Goal: Information Seeking & Learning: Understand process/instructions

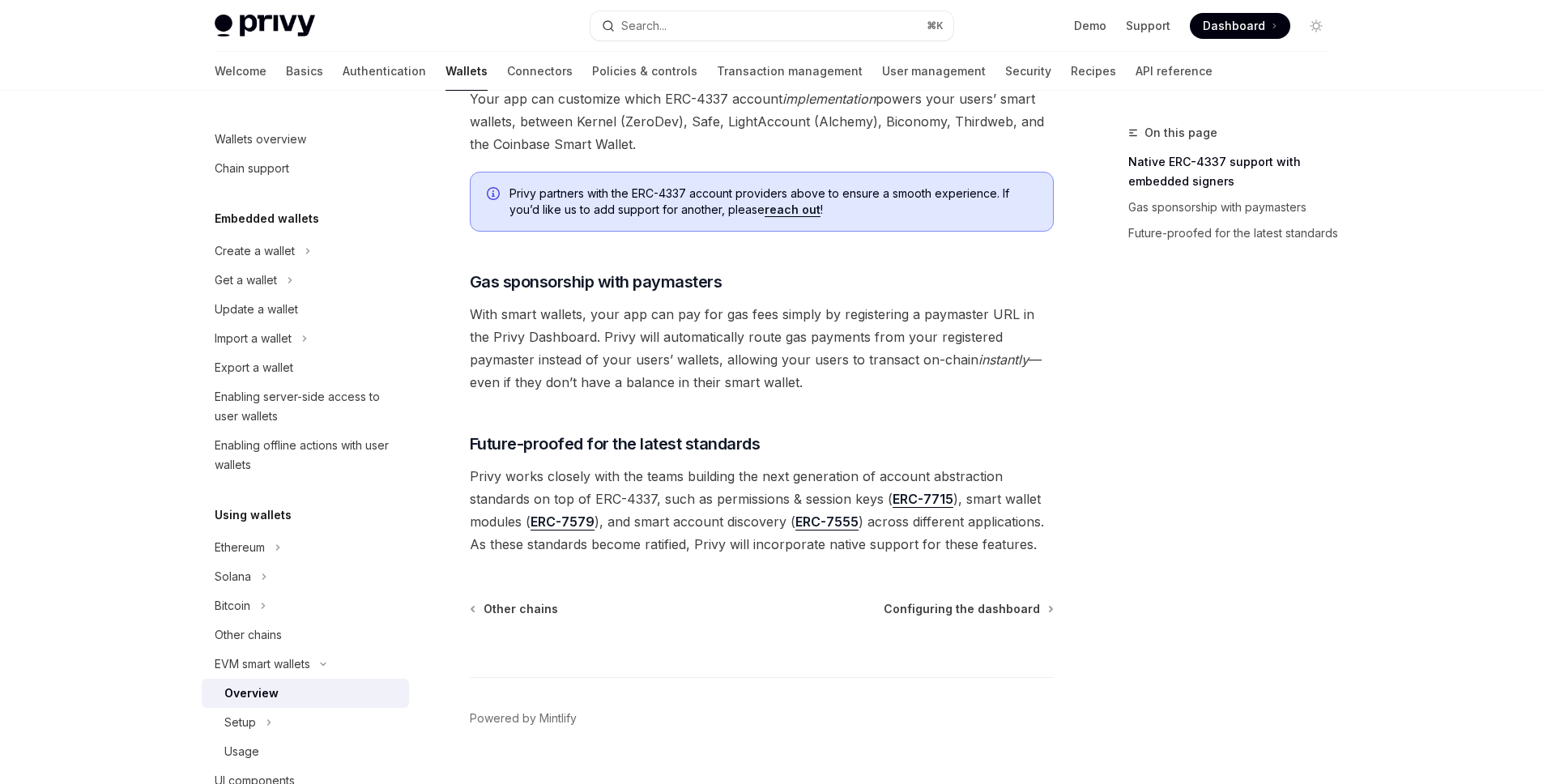
scroll to position [1177, 0]
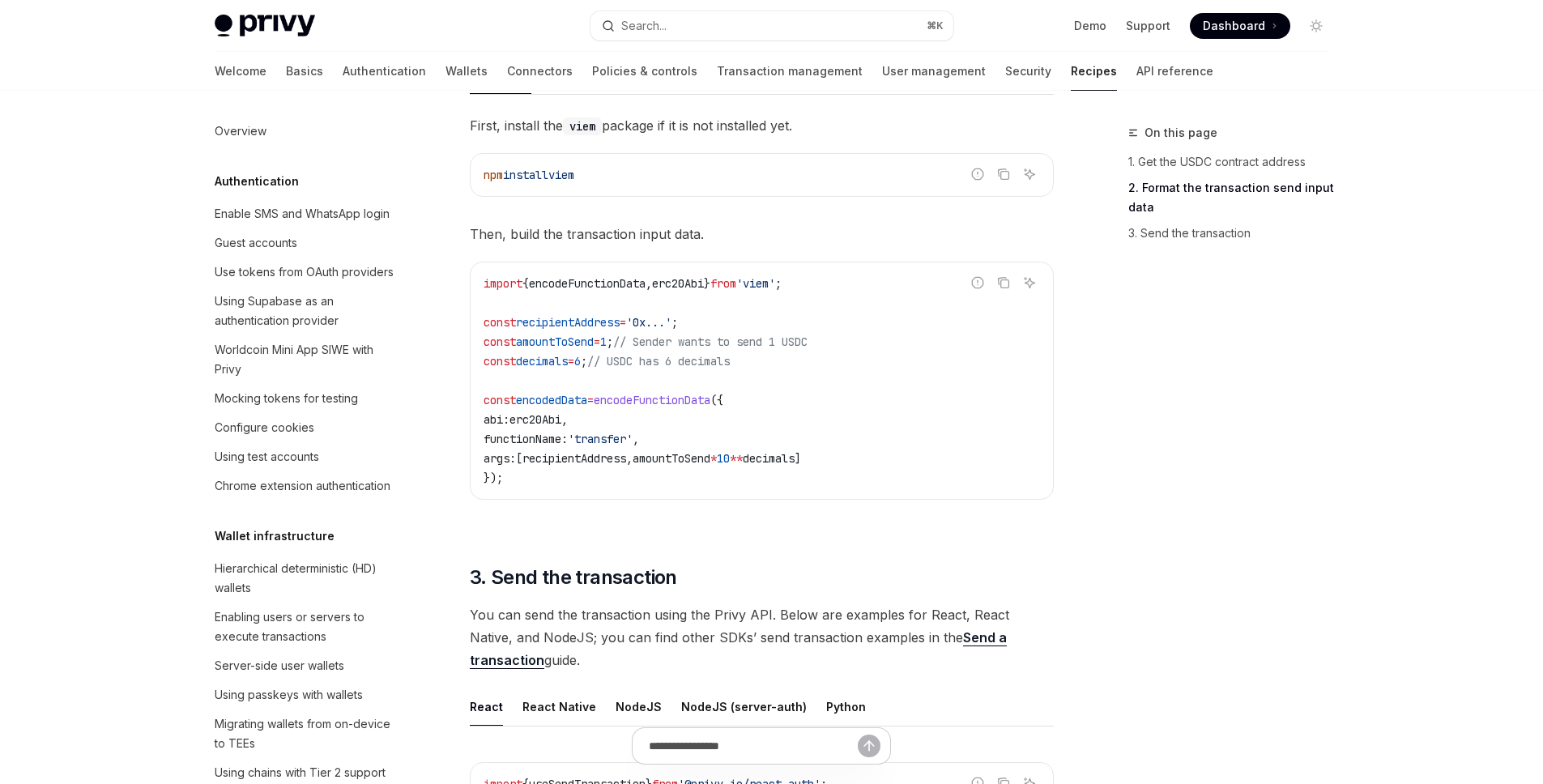
scroll to position [2152, 0]
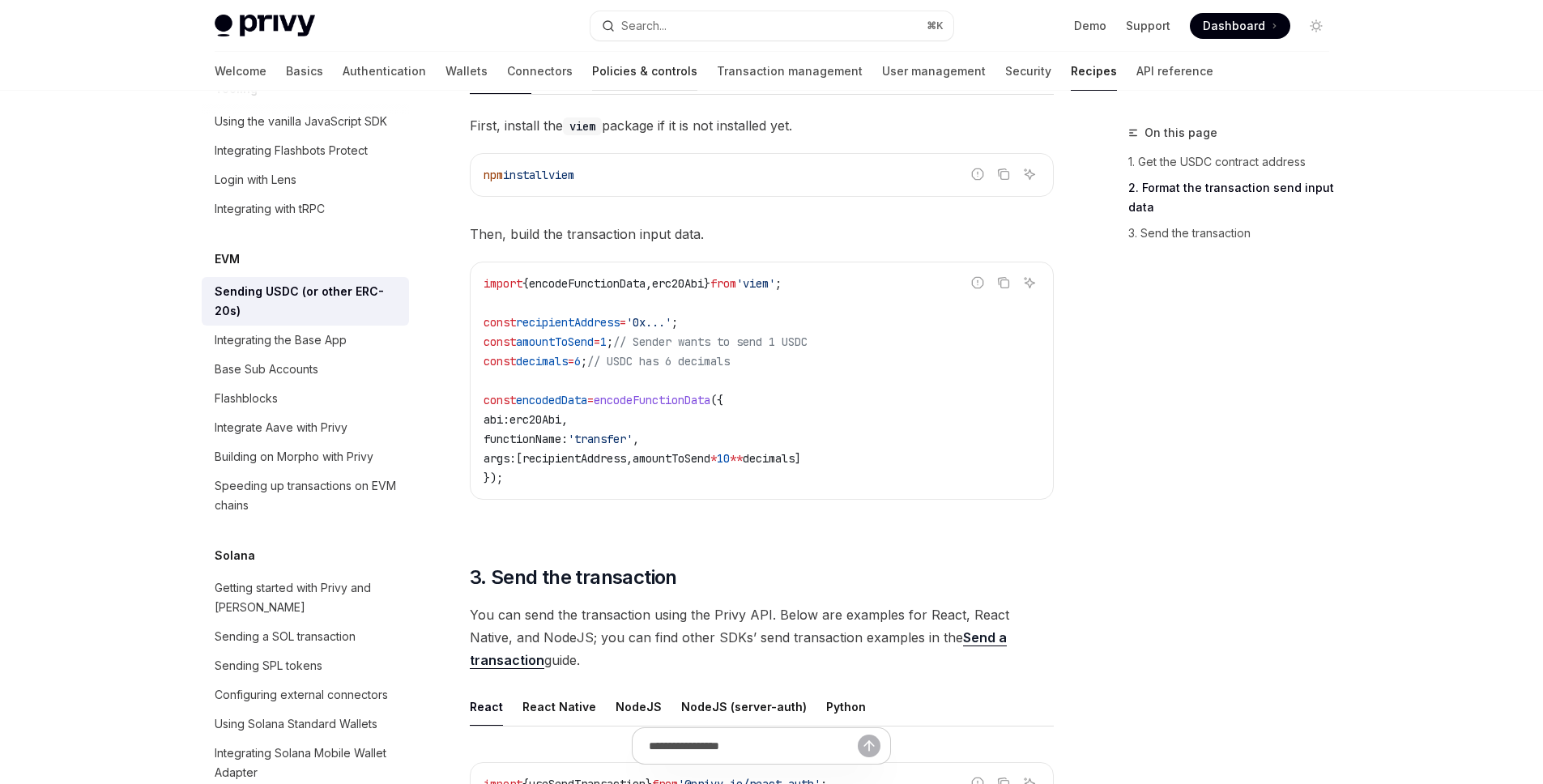
click at [592, 74] on link "Policies & controls" at bounding box center [644, 71] width 105 height 38
type textarea "*"
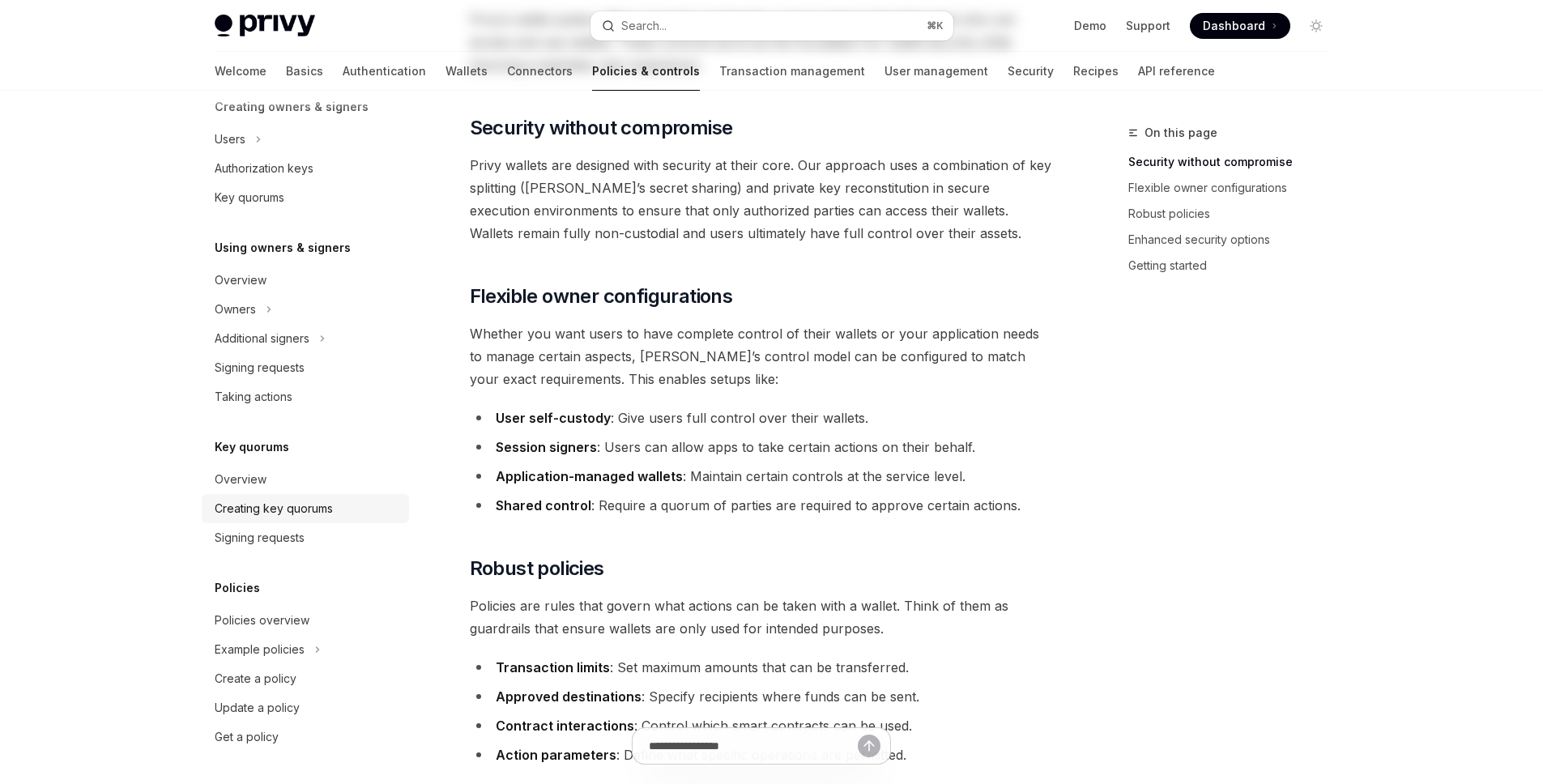
scroll to position [570, 0]
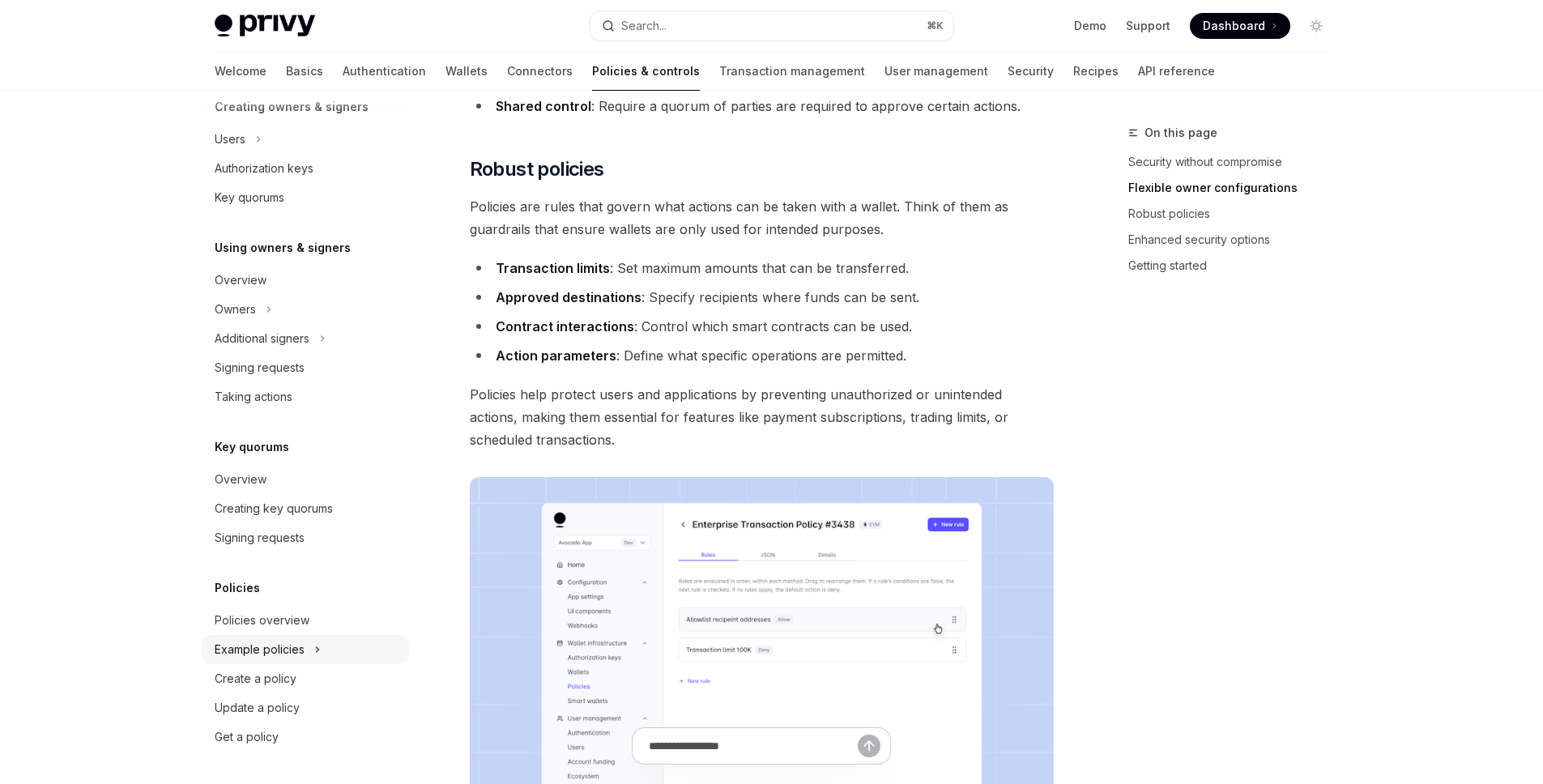
drag, startPoint x: 297, startPoint y: 654, endPoint x: 309, endPoint y: 657, distance: 12.4
click at [297, 654] on div "Example policies" at bounding box center [259, 649] width 90 height 19
click at [301, 711] on div "Solana examples" at bounding box center [270, 708] width 92 height 19
click at [259, 705] on div "Solana examples" at bounding box center [270, 708] width 92 height 19
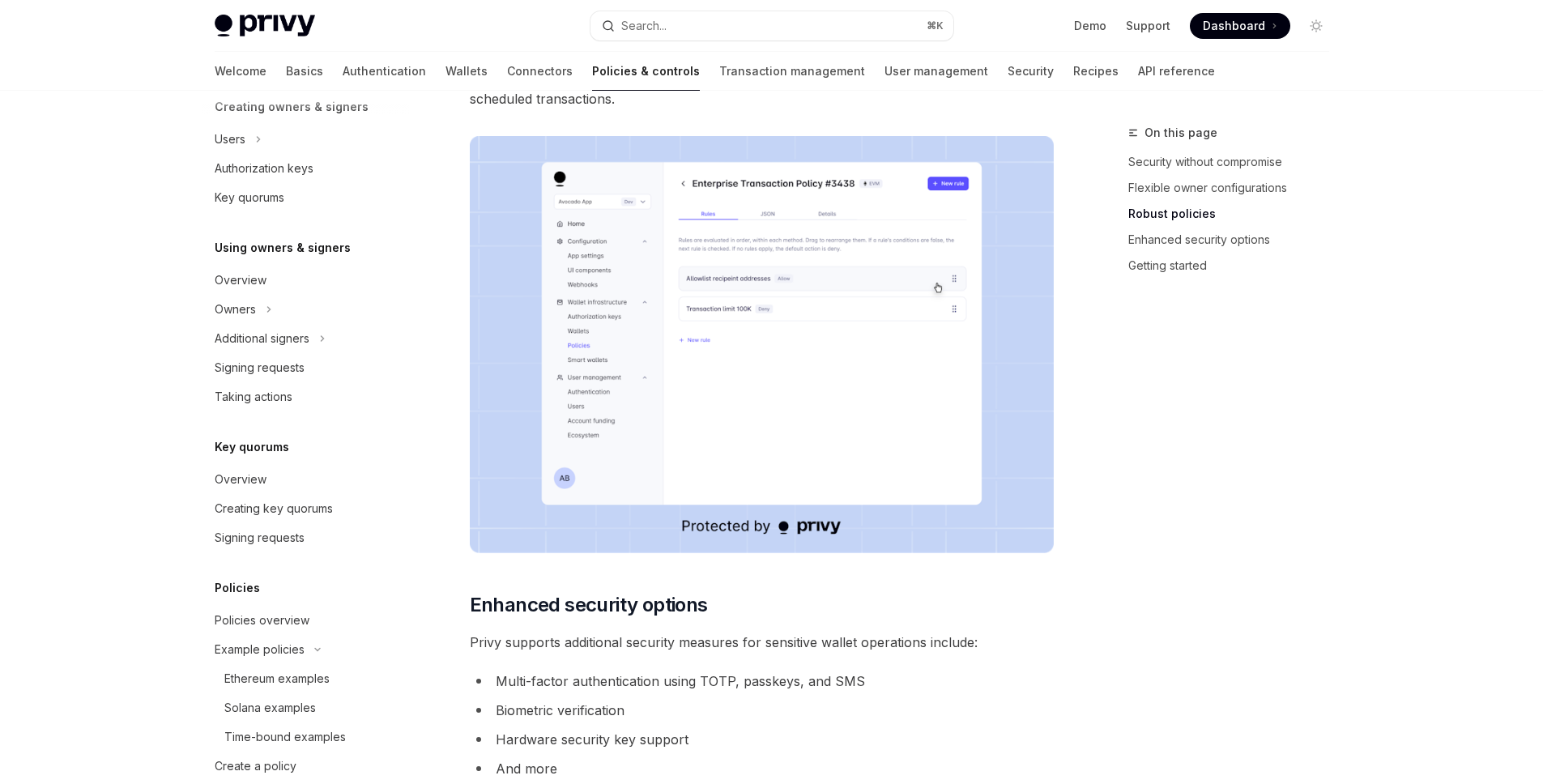
scroll to position [1292, 0]
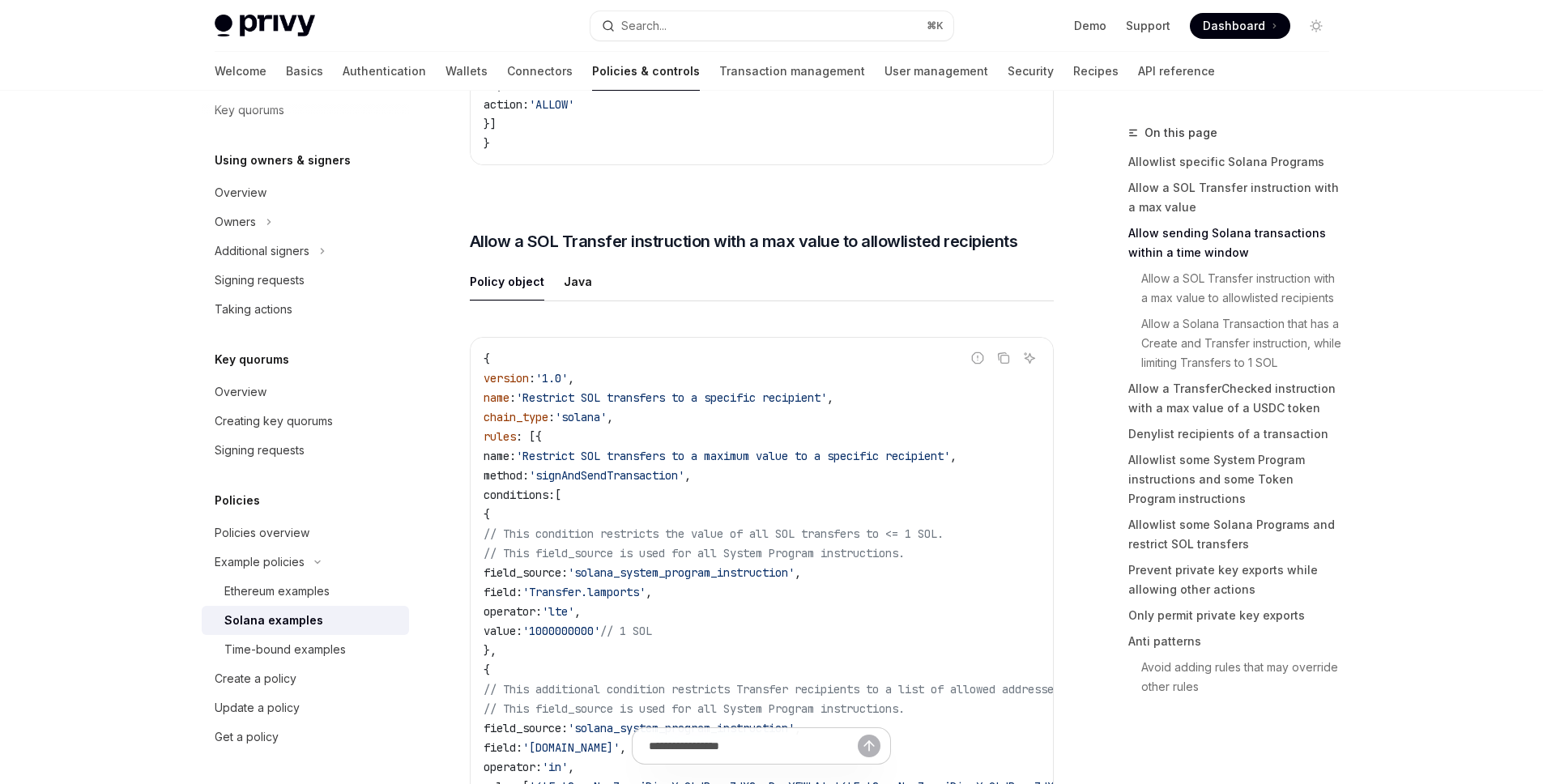
scroll to position [1802, 0]
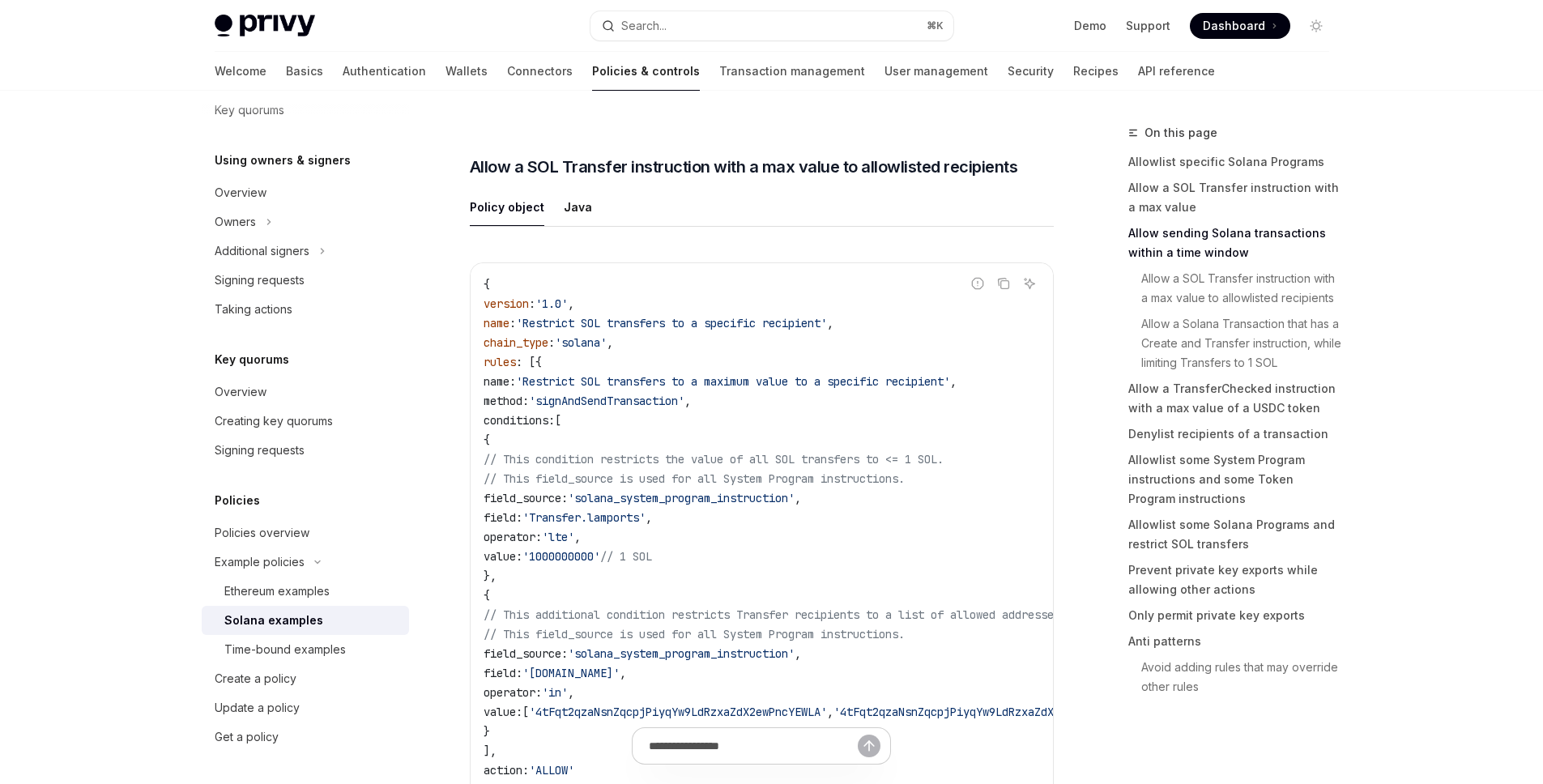
click at [568, 505] on span "field_source:" at bounding box center [525, 498] width 84 height 15
copy span "field_source"
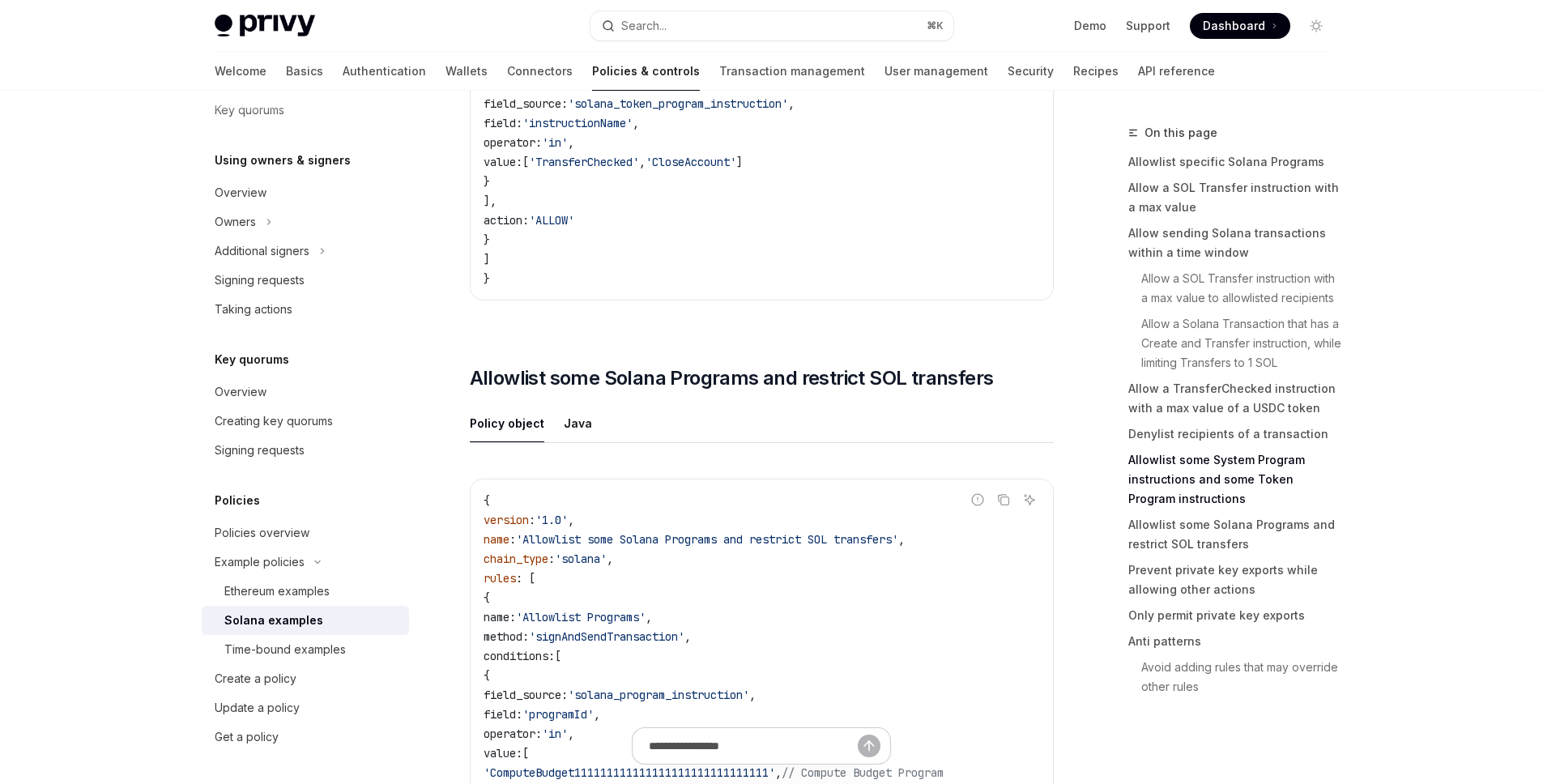
scroll to position [5800, 0]
